Goal: Use online tool/utility: Utilize a website feature to perform a specific function

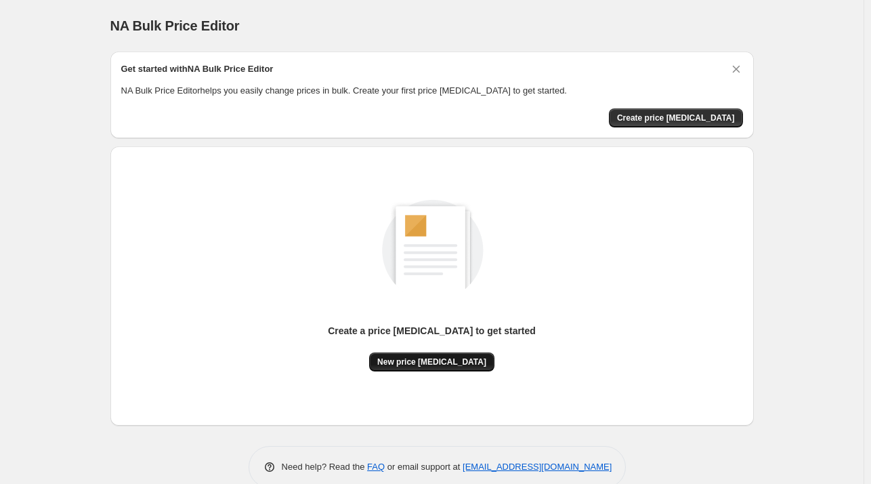
click at [469, 358] on span "New price [MEDICAL_DATA]" at bounding box center [431, 361] width 109 height 11
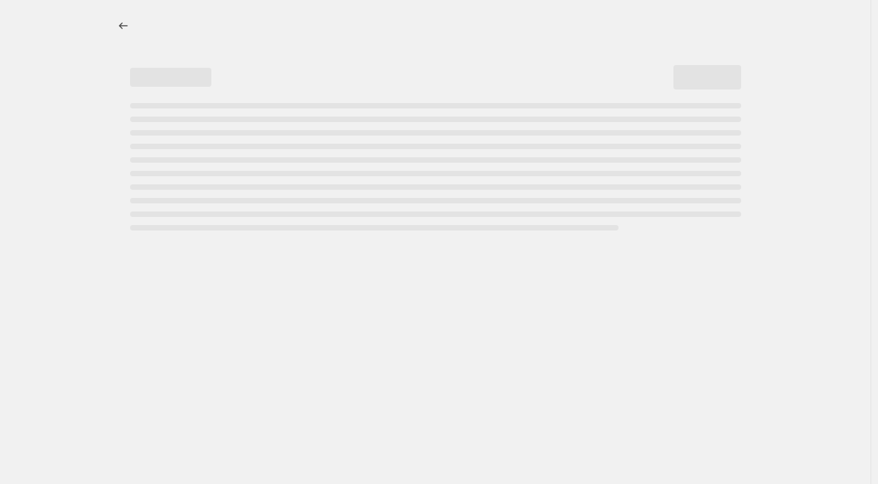
select select "percentage"
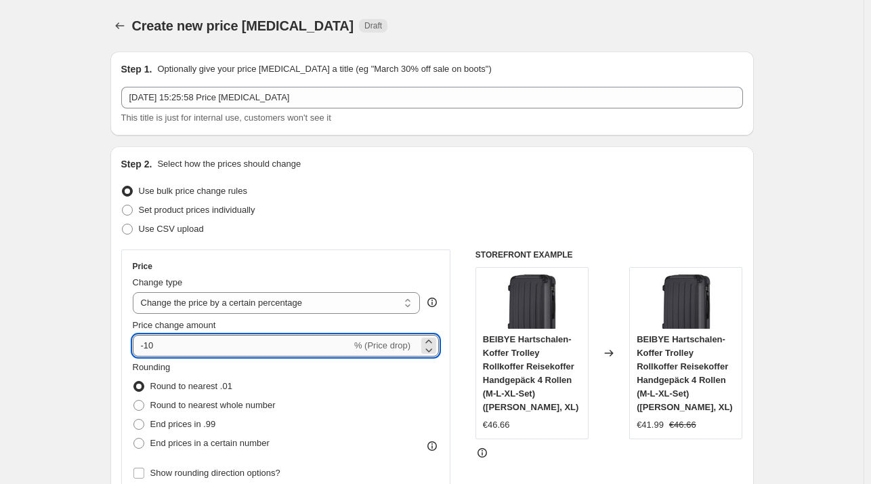
click at [259, 342] on input "-10" at bounding box center [242, 346] width 219 height 22
click at [258, 344] on input "-10" at bounding box center [242, 346] width 219 height 22
type input "-1"
type input "-27"
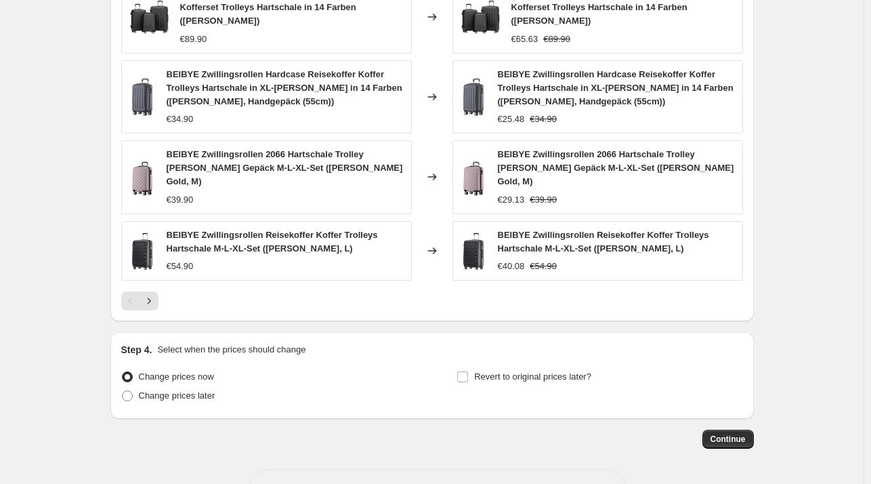
scroll to position [905, 0]
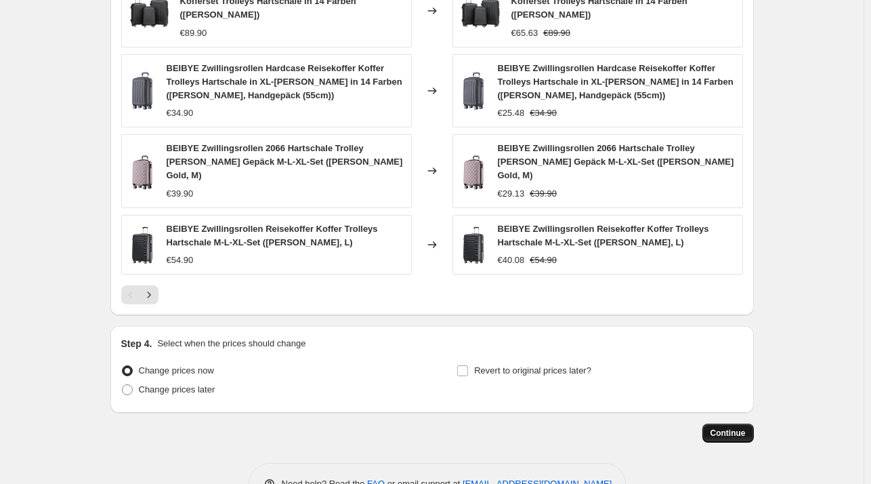
click at [736, 428] on span "Continue" at bounding box center [728, 433] width 35 height 11
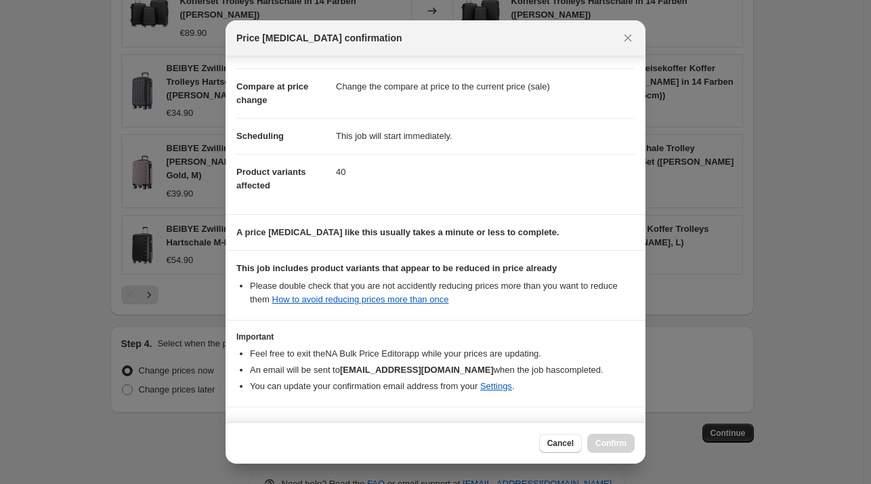
scroll to position [85, 0]
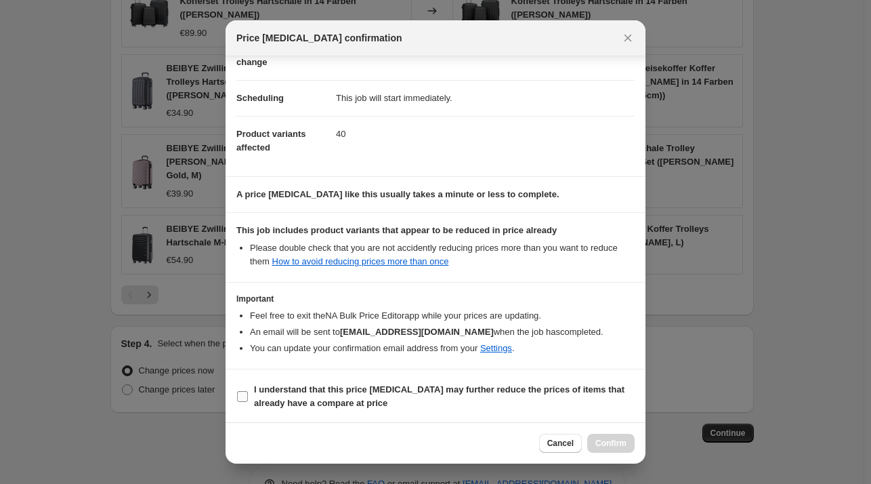
click at [408, 383] on span "I understand that this price [MEDICAL_DATA] may further reduce the prices of it…" at bounding box center [444, 396] width 381 height 27
click at [248, 391] on input "I understand that this price [MEDICAL_DATA] may further reduce the prices of it…" at bounding box center [242, 396] width 11 height 11
checkbox input "true"
click at [604, 445] on span "Confirm" at bounding box center [611, 443] width 31 height 11
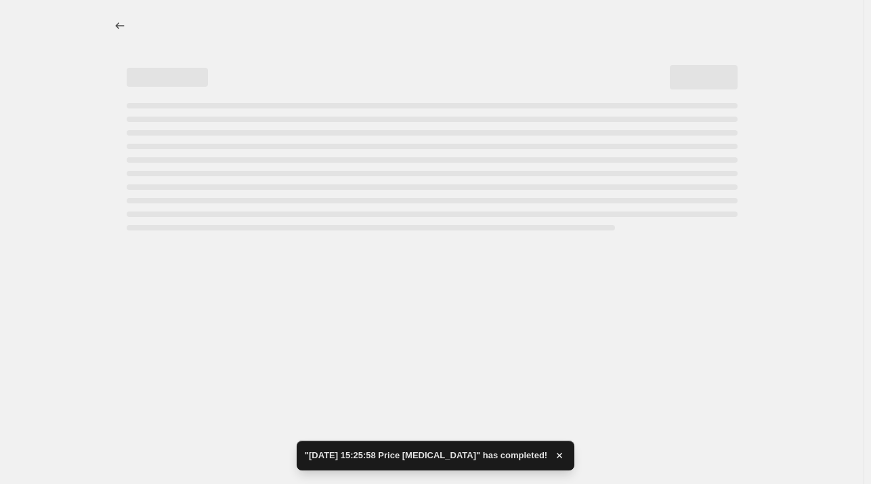
select select "percentage"
